Goal: Navigation & Orientation: Understand site structure

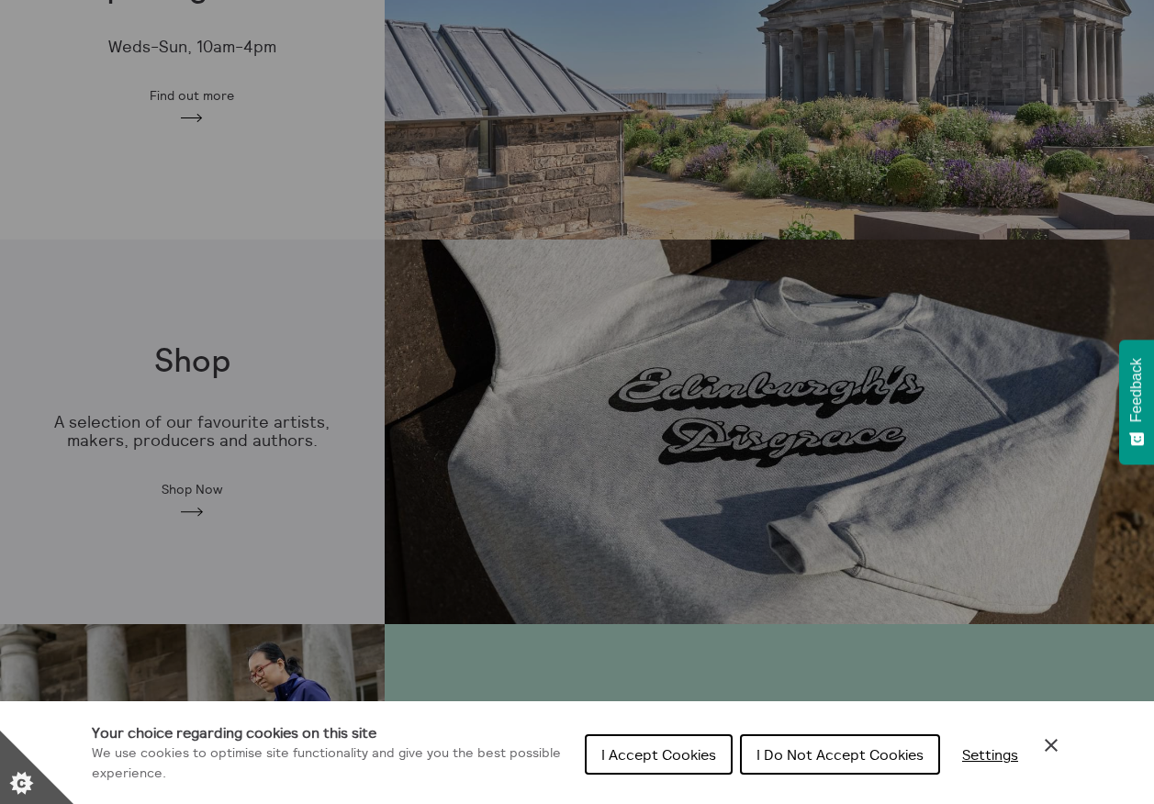
scroll to position [642, 0]
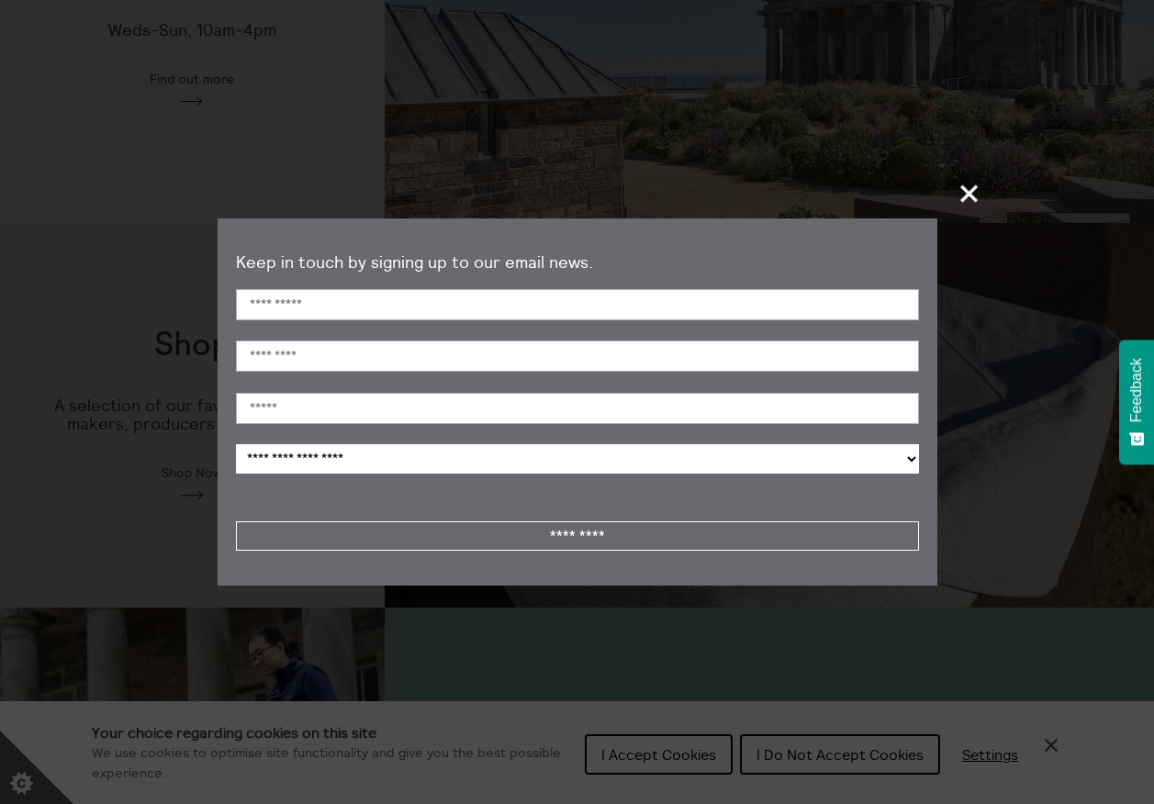
click at [973, 190] on span "+" at bounding box center [970, 193] width 54 height 54
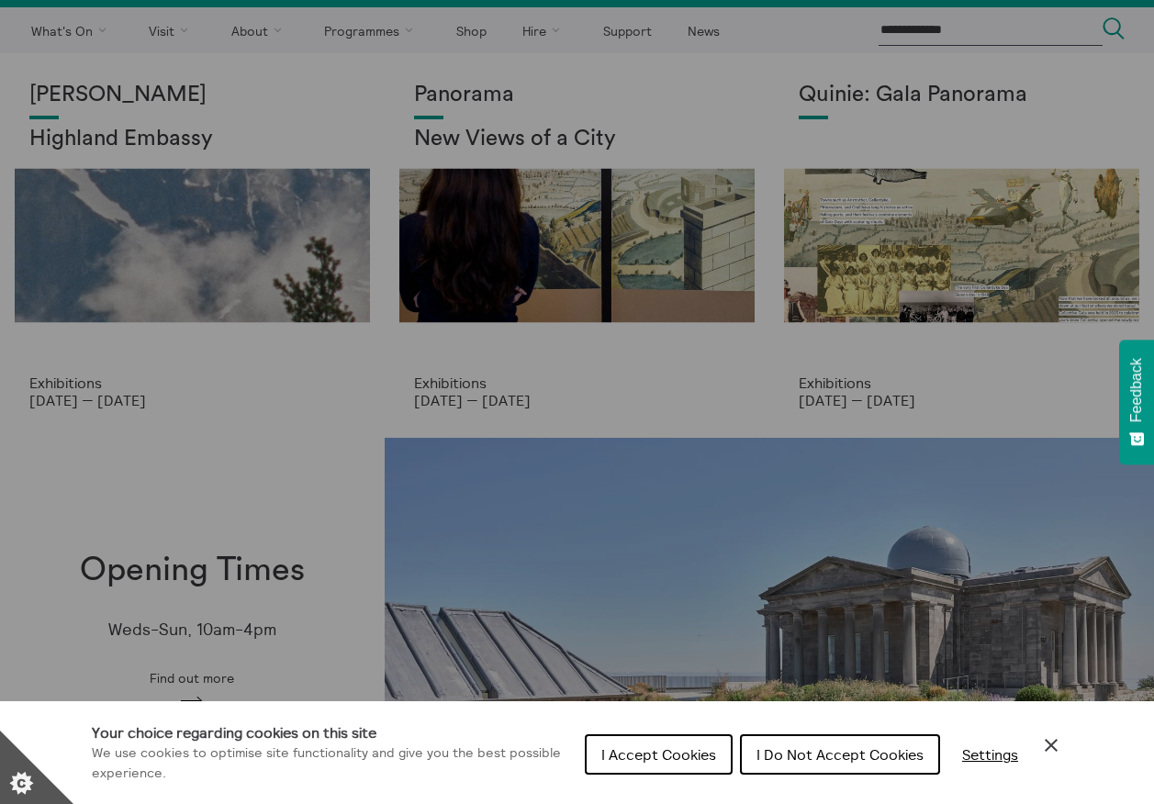
scroll to position [0, 0]
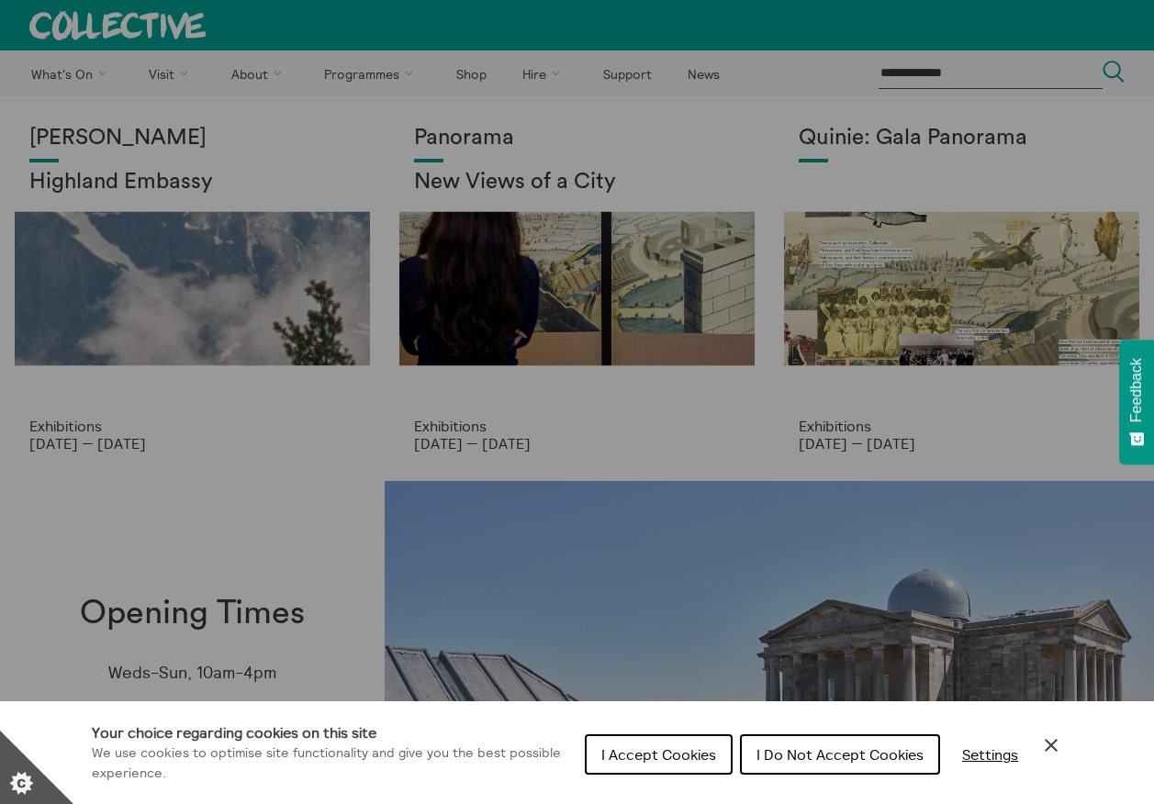
click at [93, 275] on div "Cookie preferences" at bounding box center [577, 402] width 1154 height 804
click at [686, 749] on span "I Accept Cookies" at bounding box center [658, 754] width 115 height 18
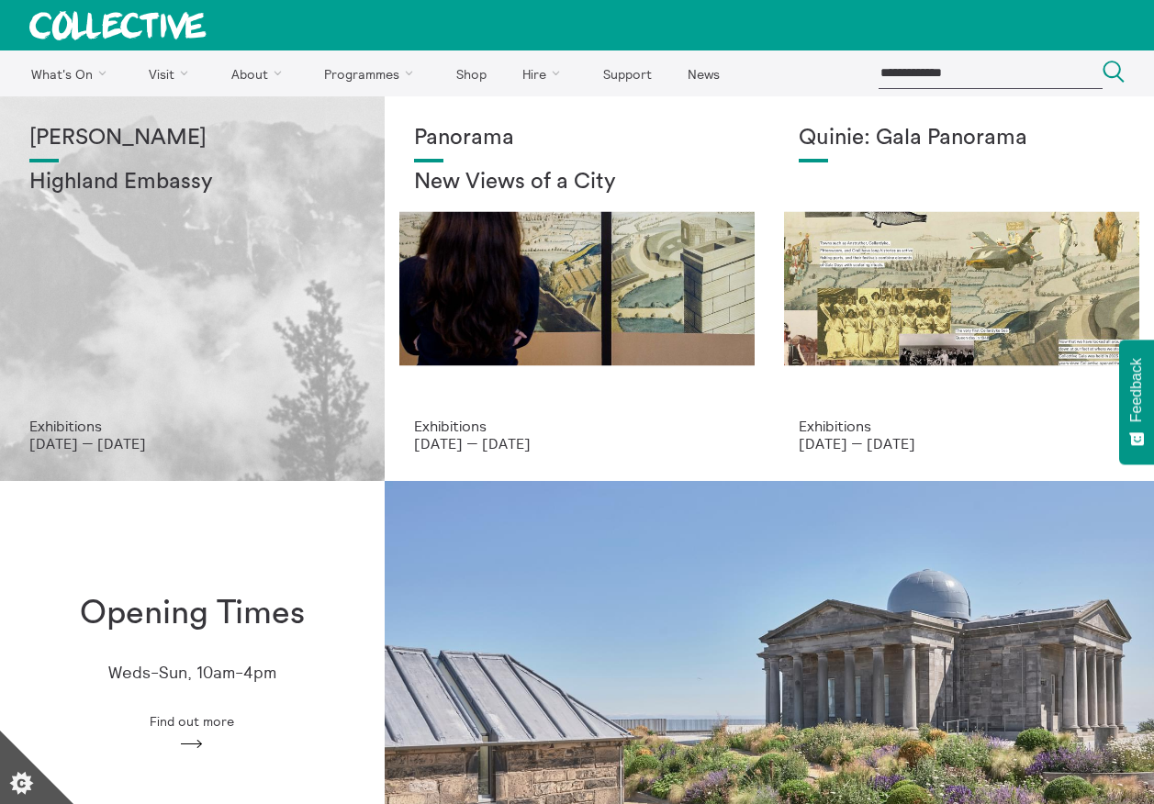
click at [165, 324] on div "Shen Xin Highland Embassy" at bounding box center [192, 272] width 326 height 292
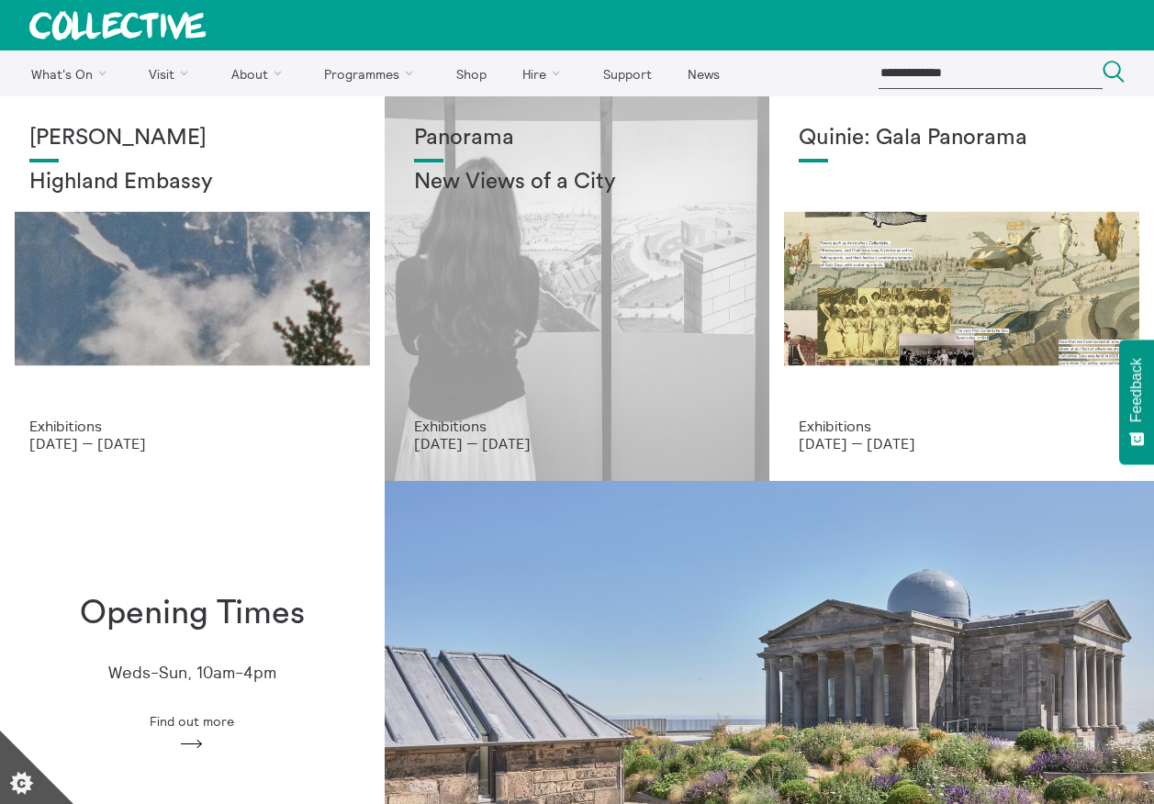
click at [531, 314] on div "Panorama New Views of a City" at bounding box center [577, 272] width 326 height 292
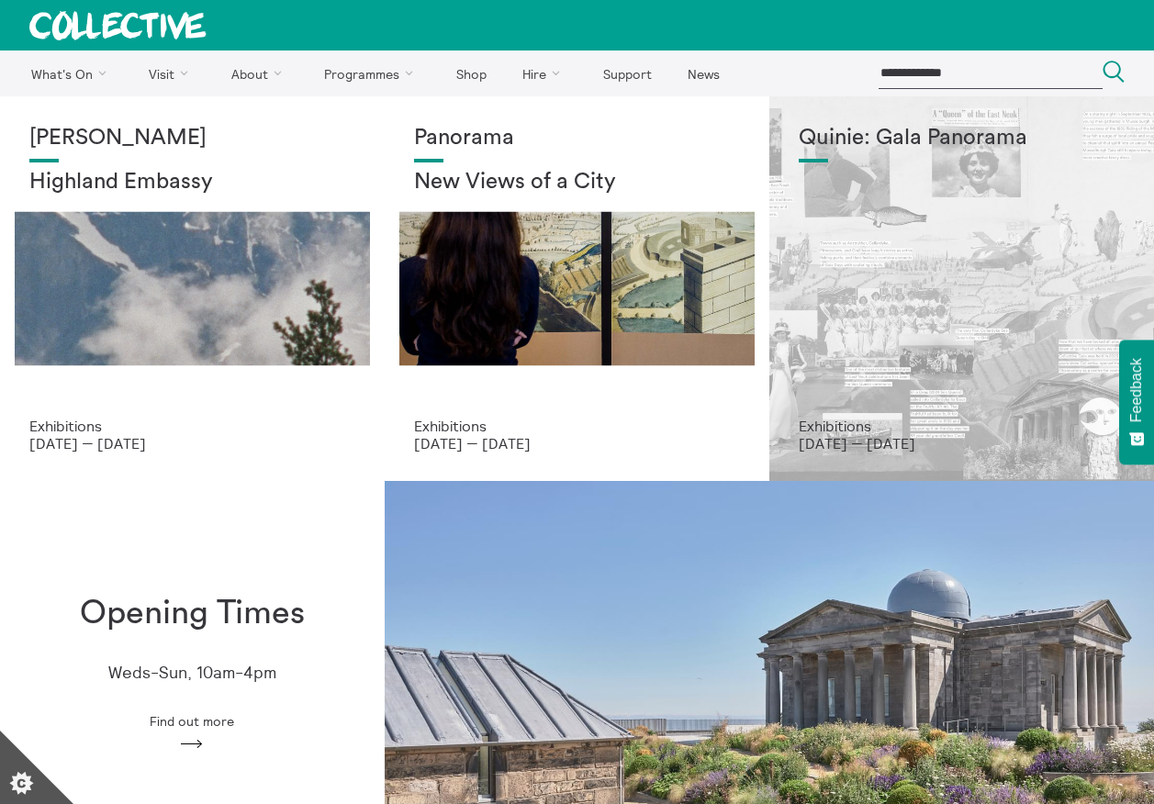
click at [988, 259] on div "Quinie: Gala Panorama" at bounding box center [961, 272] width 326 height 292
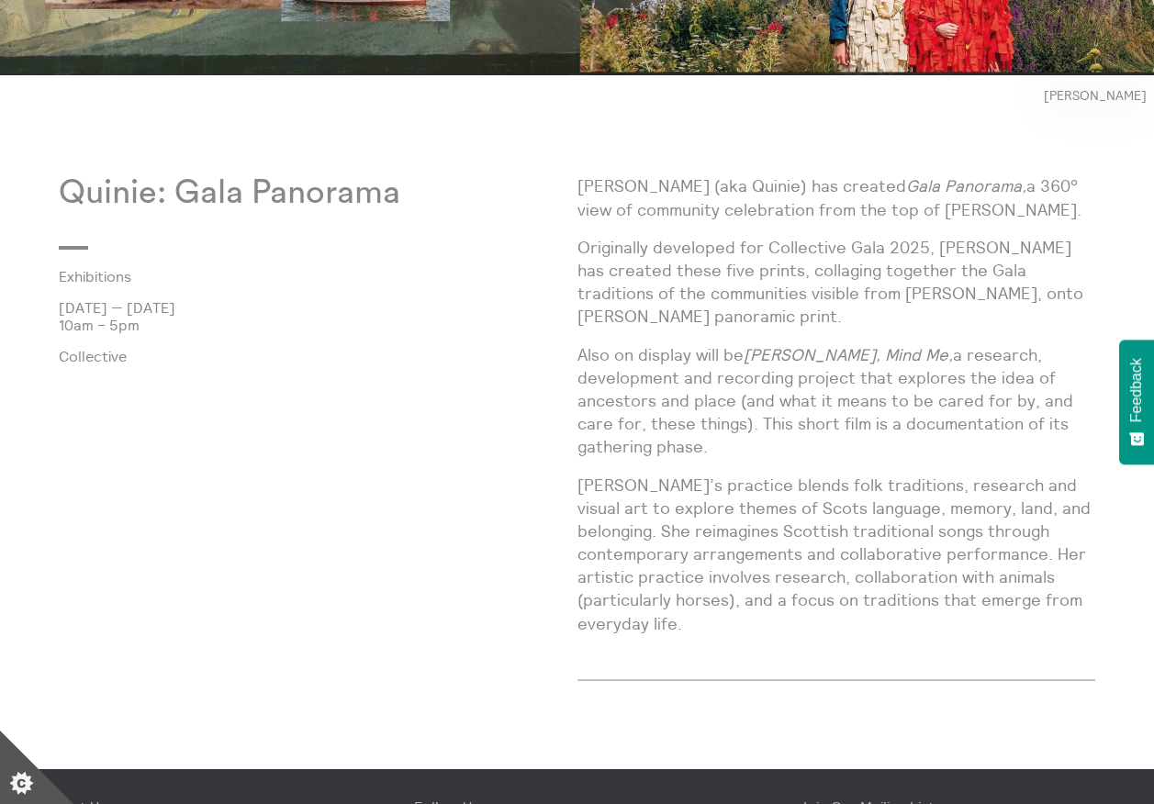
scroll to position [918, 0]
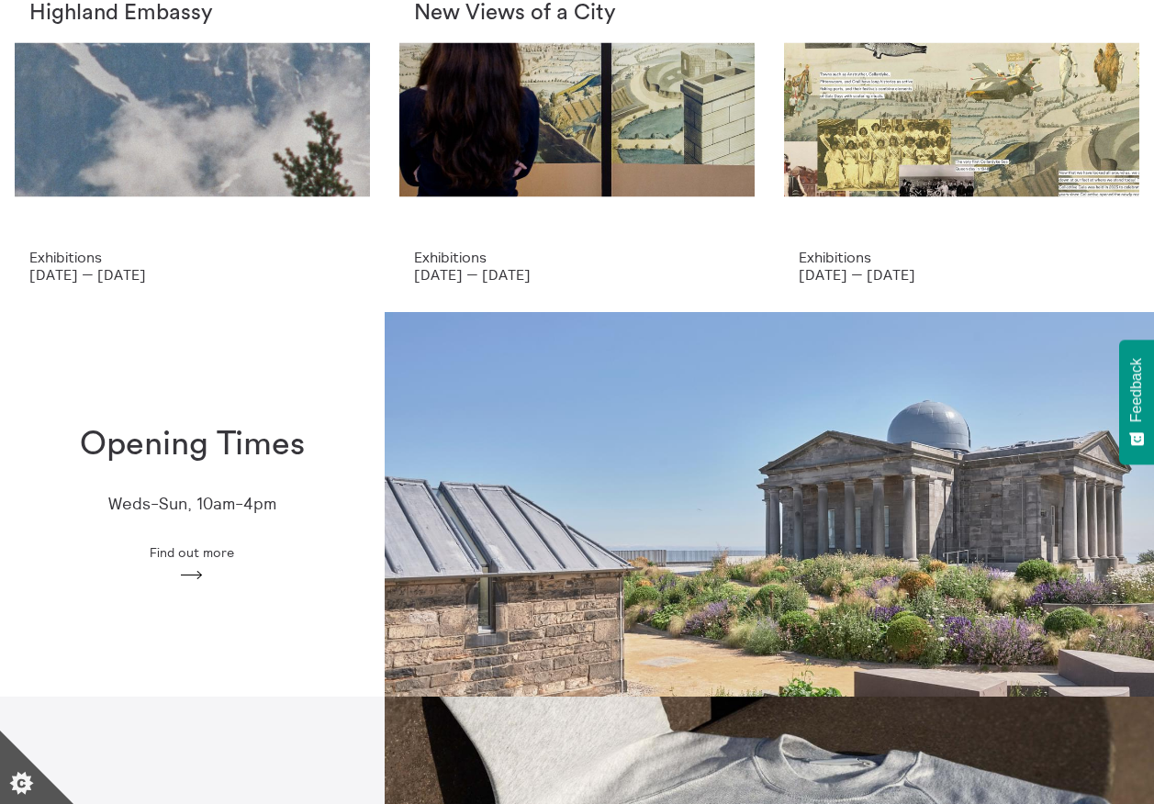
scroll to position [168, 0]
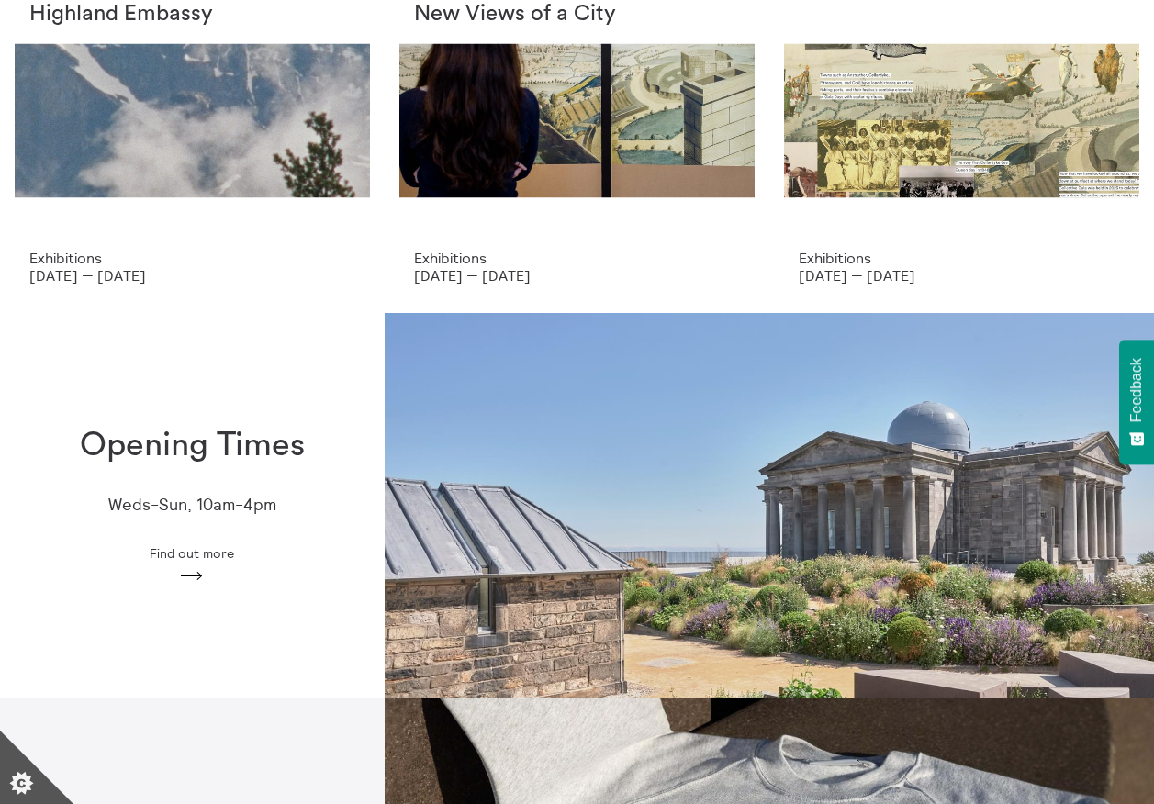
click at [191, 555] on span "Find out more" at bounding box center [192, 553] width 84 height 15
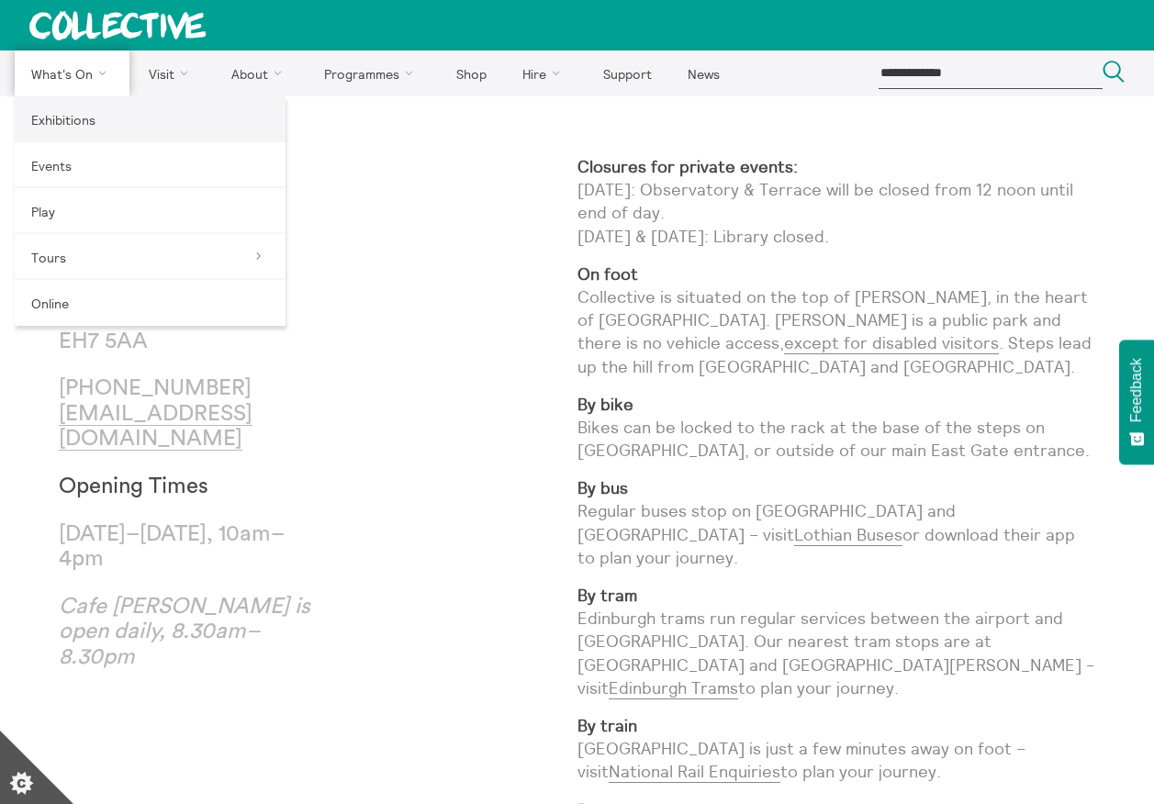
click at [49, 126] on link "Exhibitions" at bounding box center [150, 119] width 271 height 46
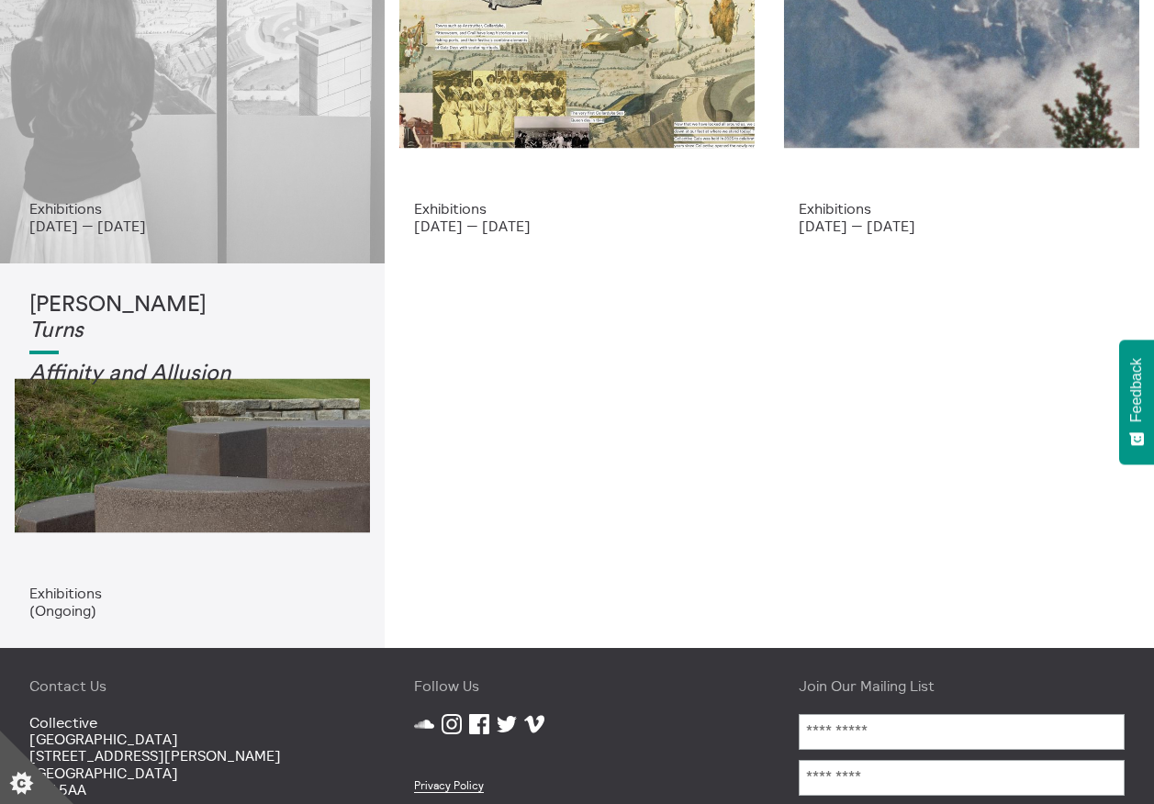
scroll to position [275, 0]
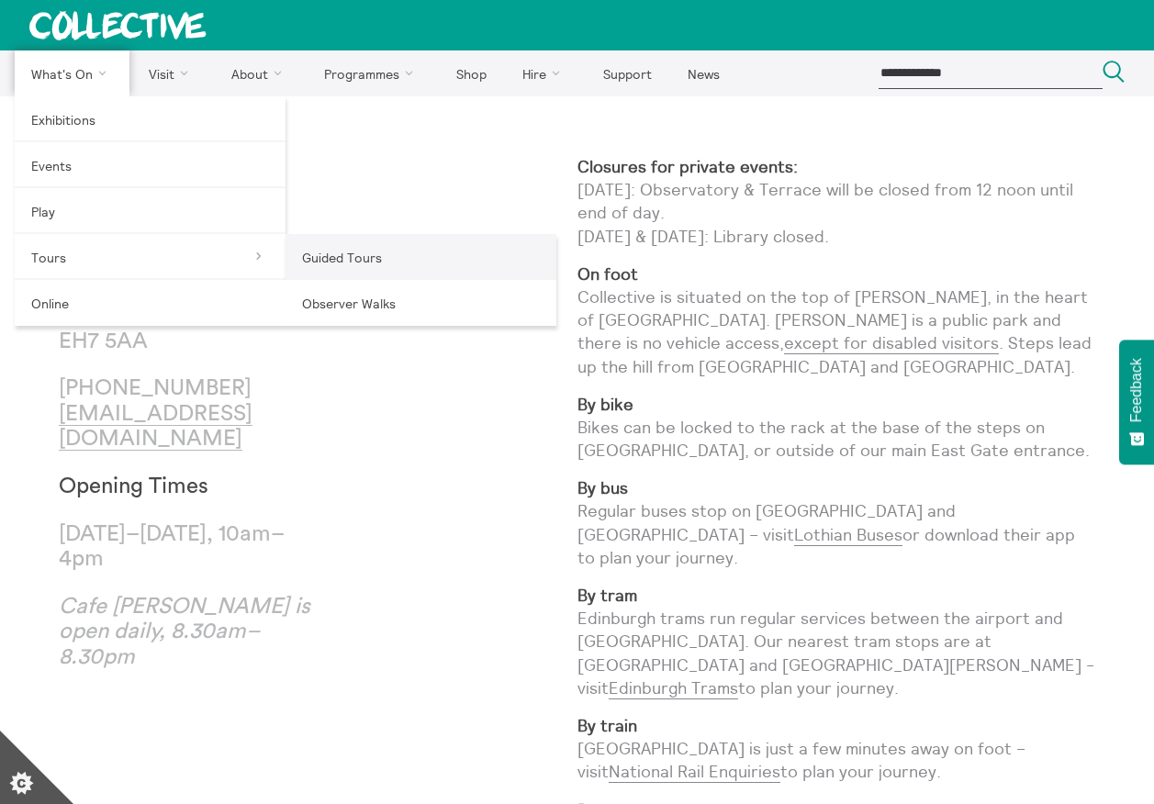
click at [335, 252] on link "Guided Tours" at bounding box center [420, 257] width 271 height 46
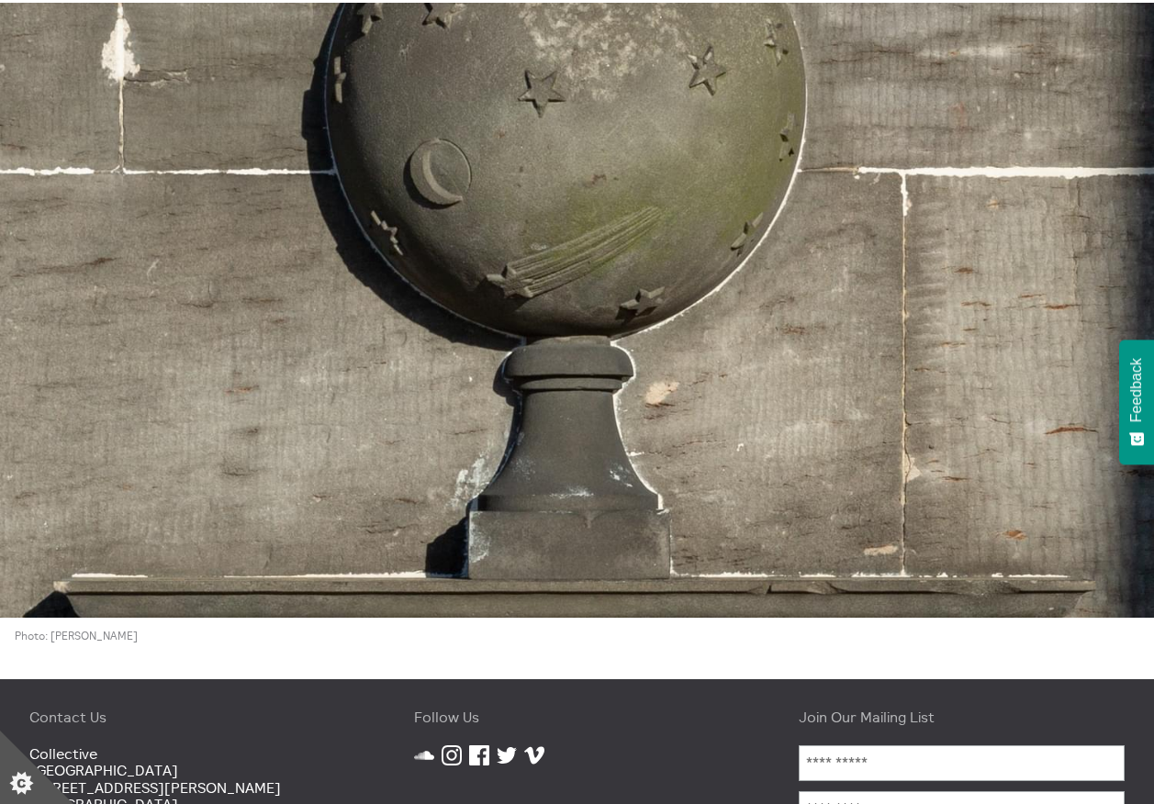
scroll to position [3171, 0]
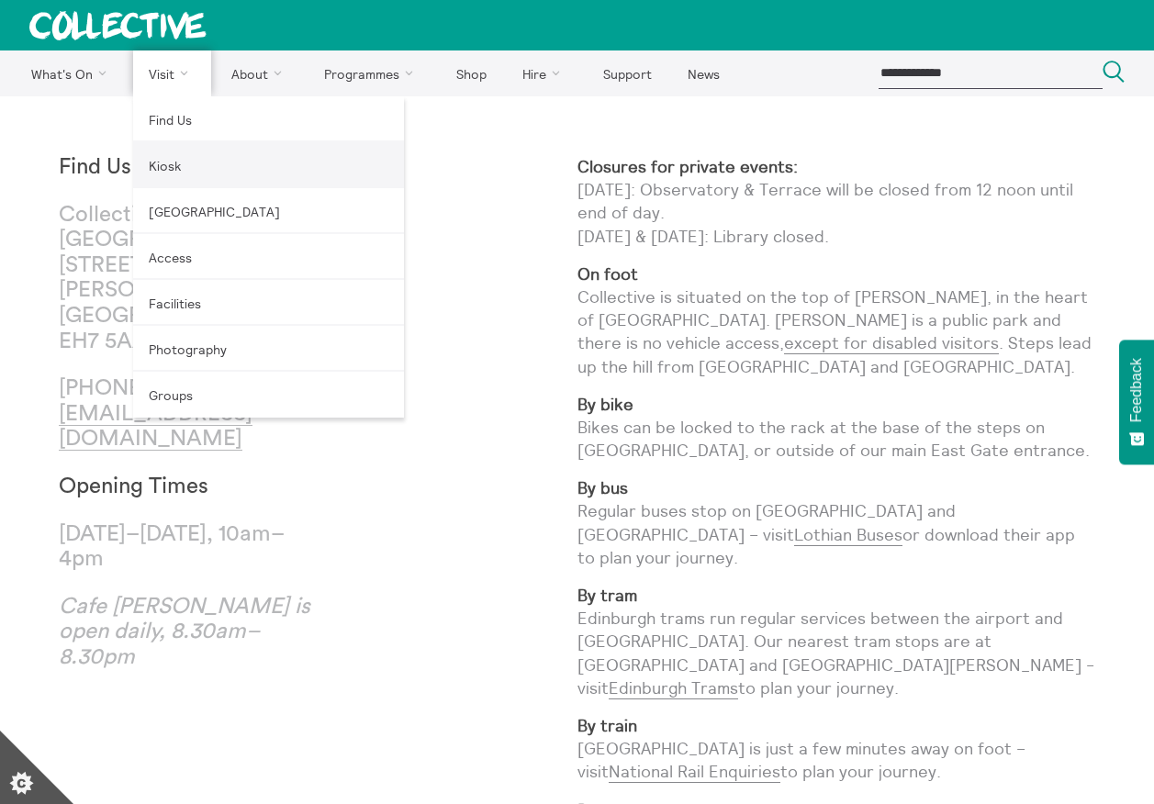
click at [161, 167] on link "Kiosk" at bounding box center [268, 165] width 271 height 46
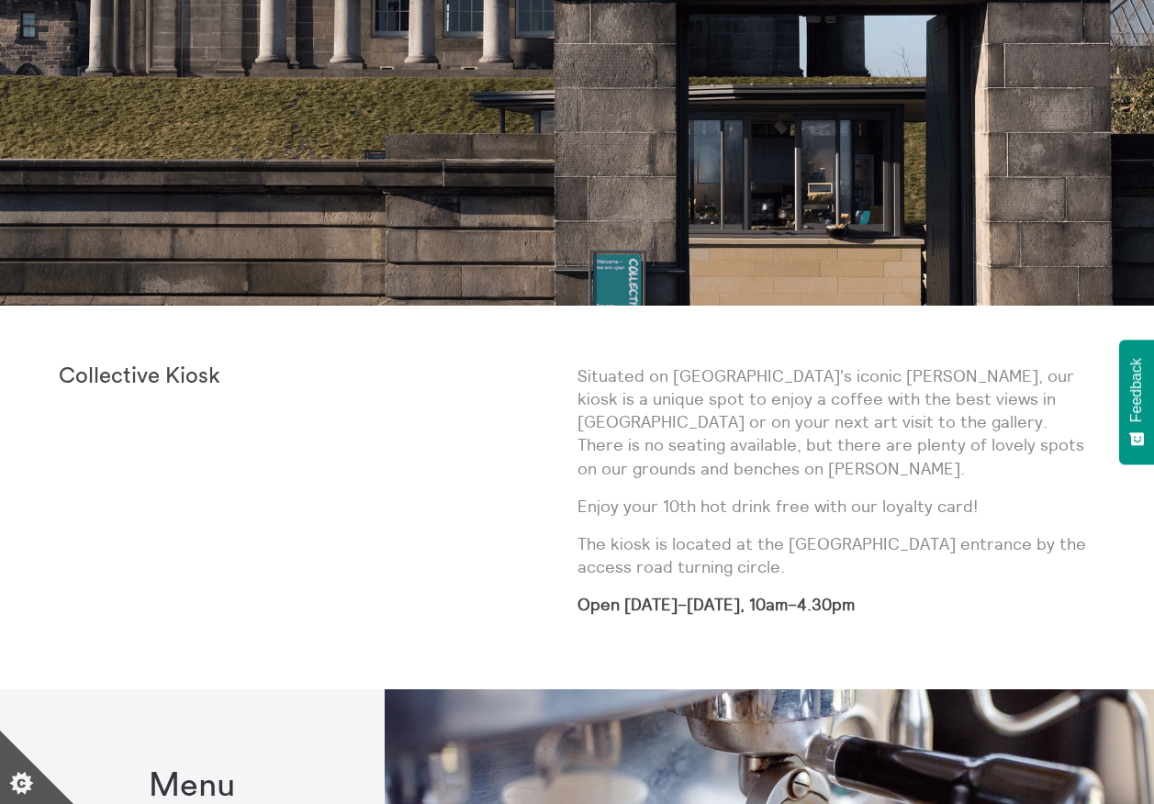
scroll to position [237, 0]
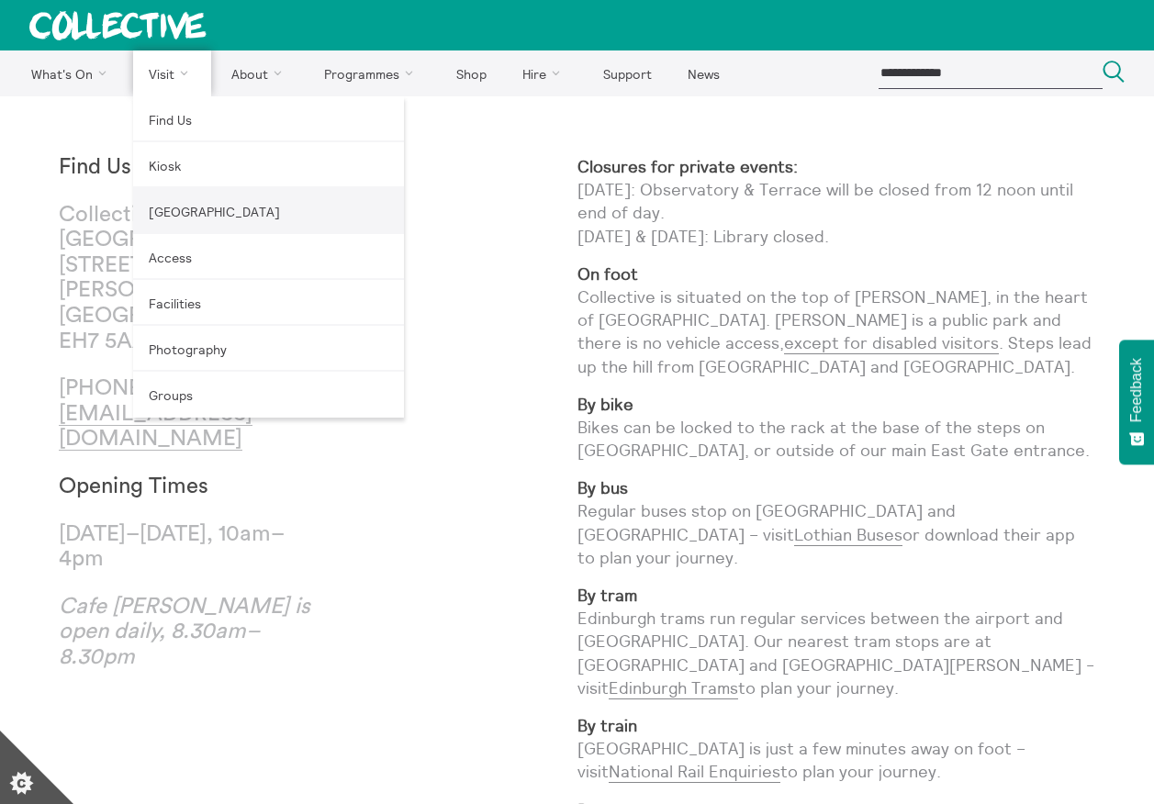
click at [184, 211] on link "[GEOGRAPHIC_DATA]" at bounding box center [268, 211] width 271 height 46
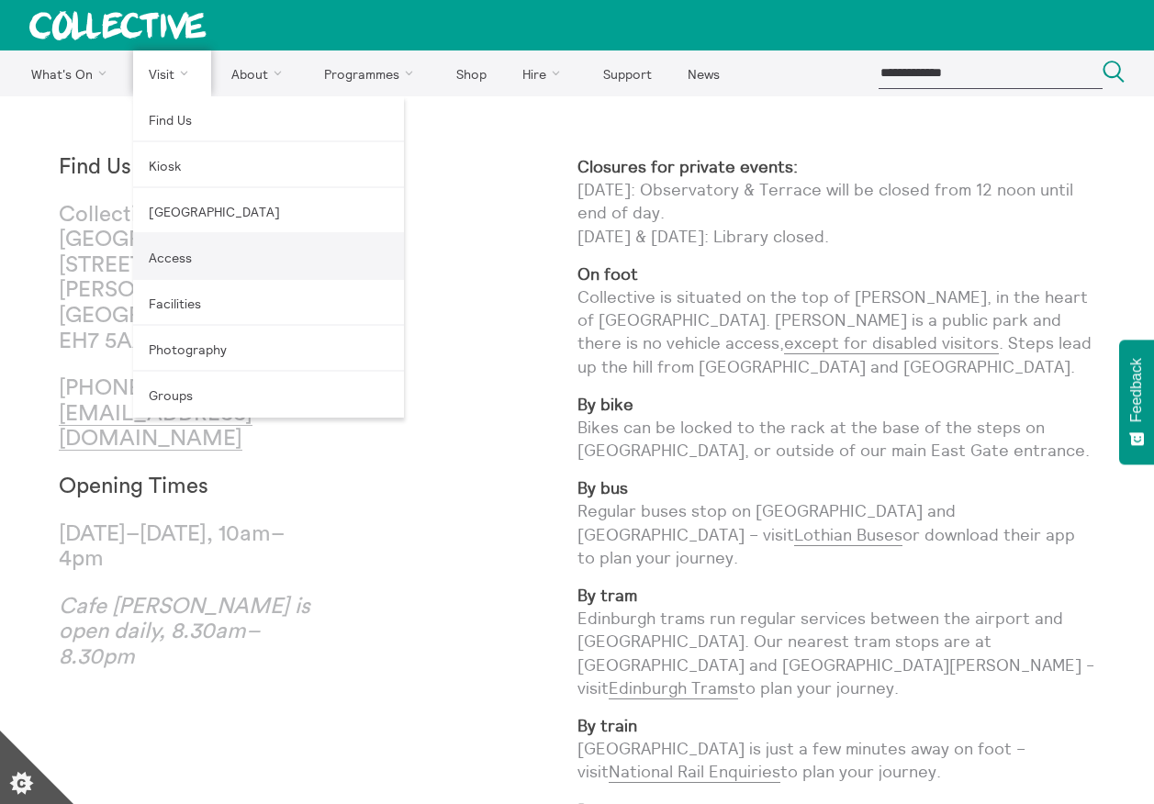
click at [176, 260] on link "Access" at bounding box center [268, 257] width 271 height 46
